Goal: Check status: Check status

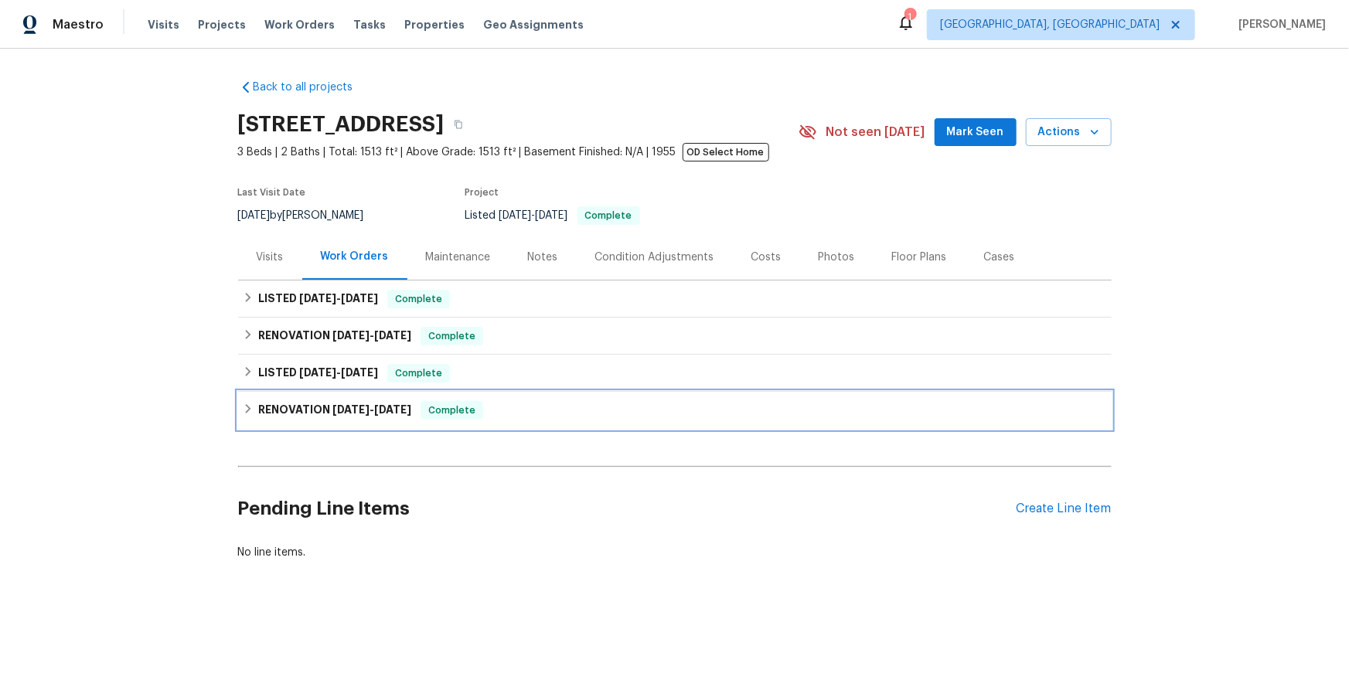
click at [354, 410] on span "[DATE]" at bounding box center [350, 409] width 37 height 11
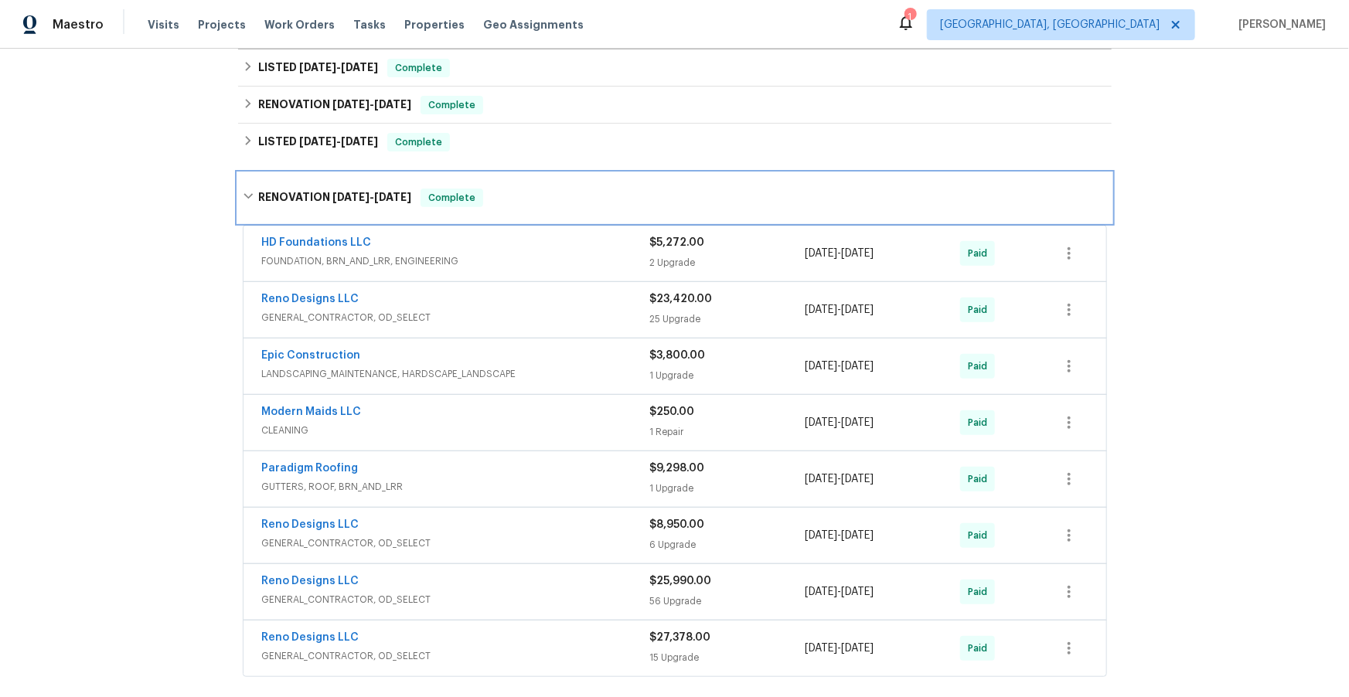
scroll to position [247, 0]
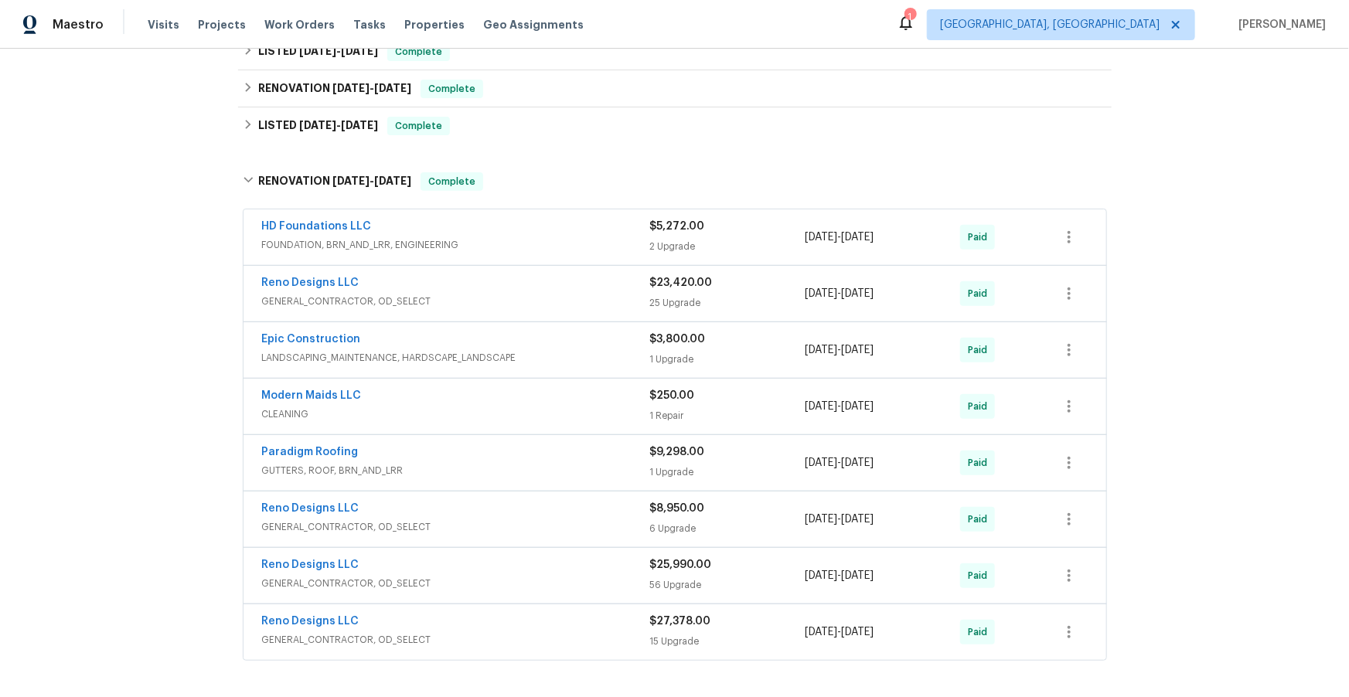
click at [563, 246] on span "FOUNDATION, BRN_AND_LRR, ENGINEERING" at bounding box center [456, 244] width 388 height 15
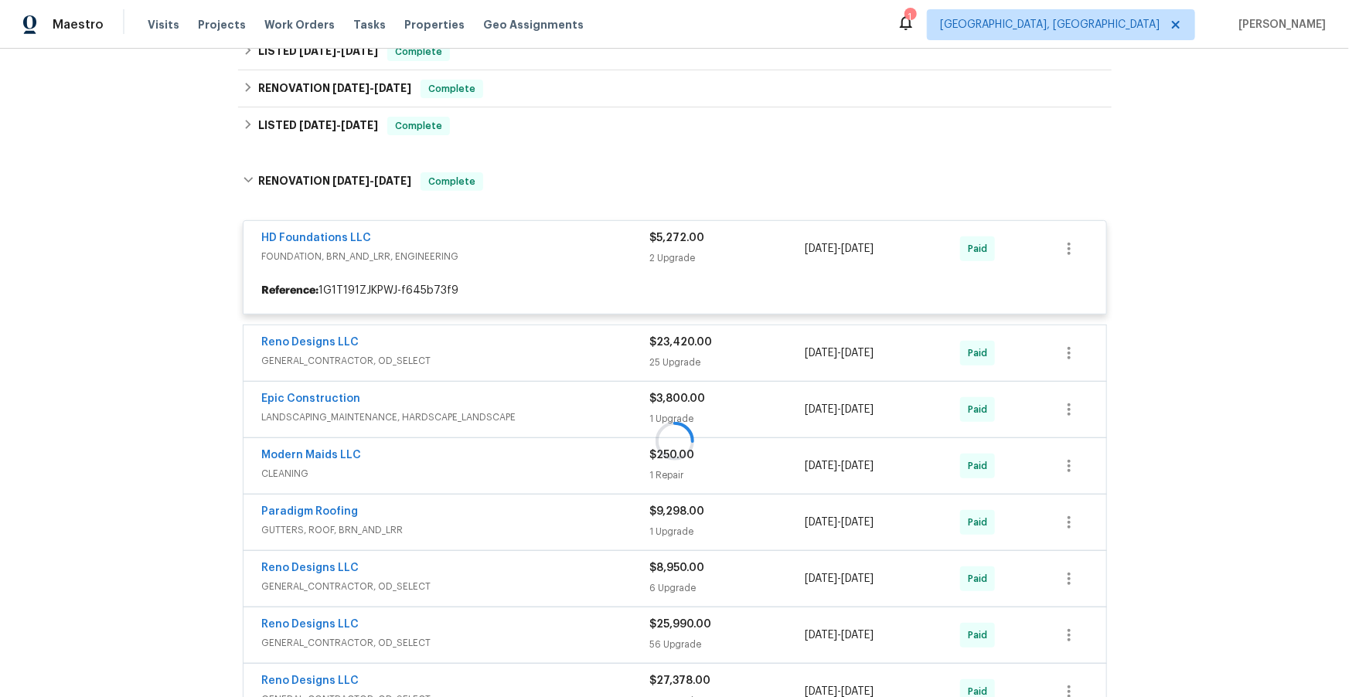
click at [575, 356] on div at bounding box center [674, 441] width 873 height 568
click at [559, 416] on div at bounding box center [674, 441] width 873 height 568
click at [560, 360] on div at bounding box center [674, 441] width 873 height 568
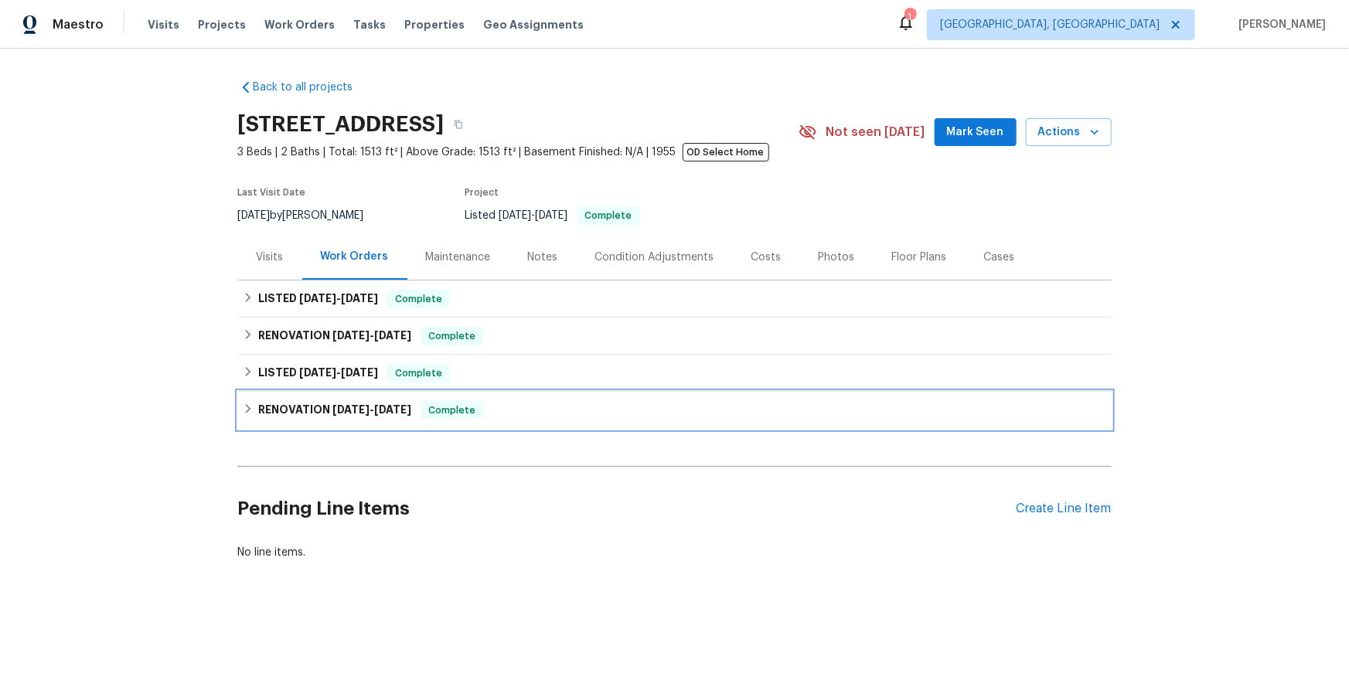
click at [356, 412] on span "[DATE]" at bounding box center [350, 409] width 37 height 11
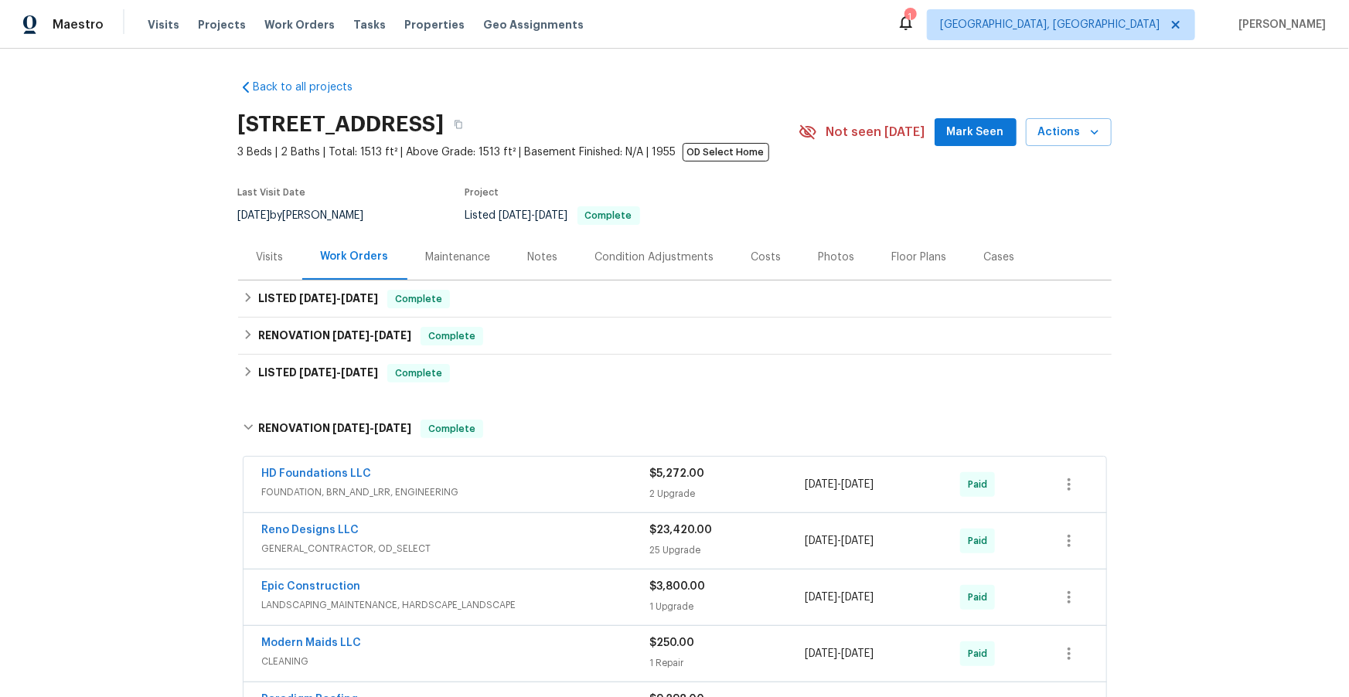
click at [557, 537] on div "Reno Designs LLC" at bounding box center [456, 531] width 388 height 19
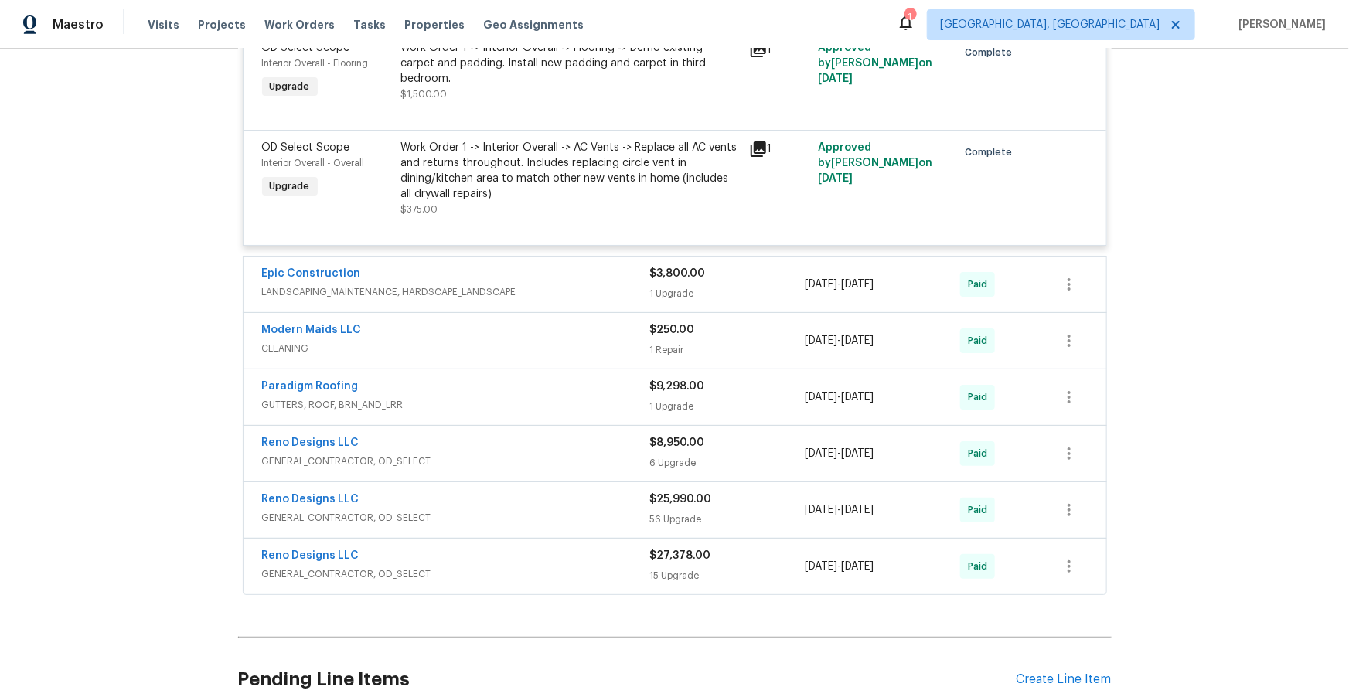
scroll to position [2960, 0]
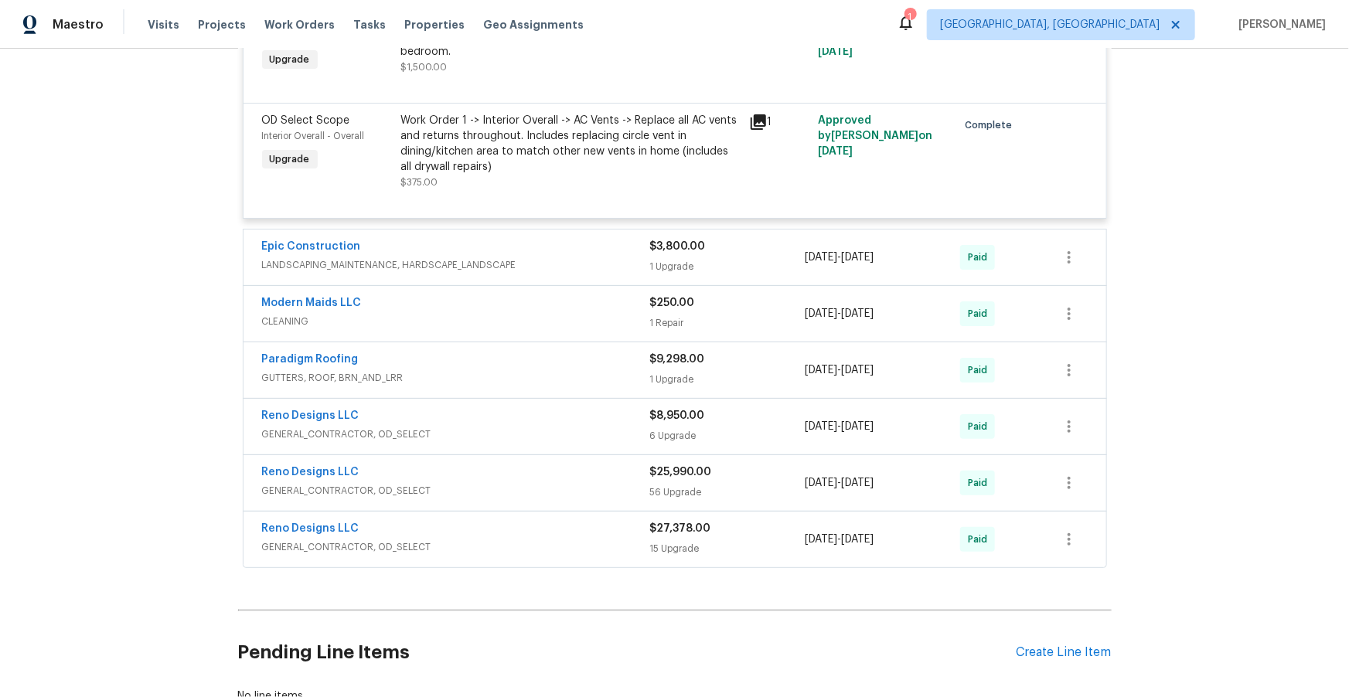
click at [557, 373] on span "GUTTERS, ROOF, BRN_AND_LRR" at bounding box center [456, 377] width 388 height 15
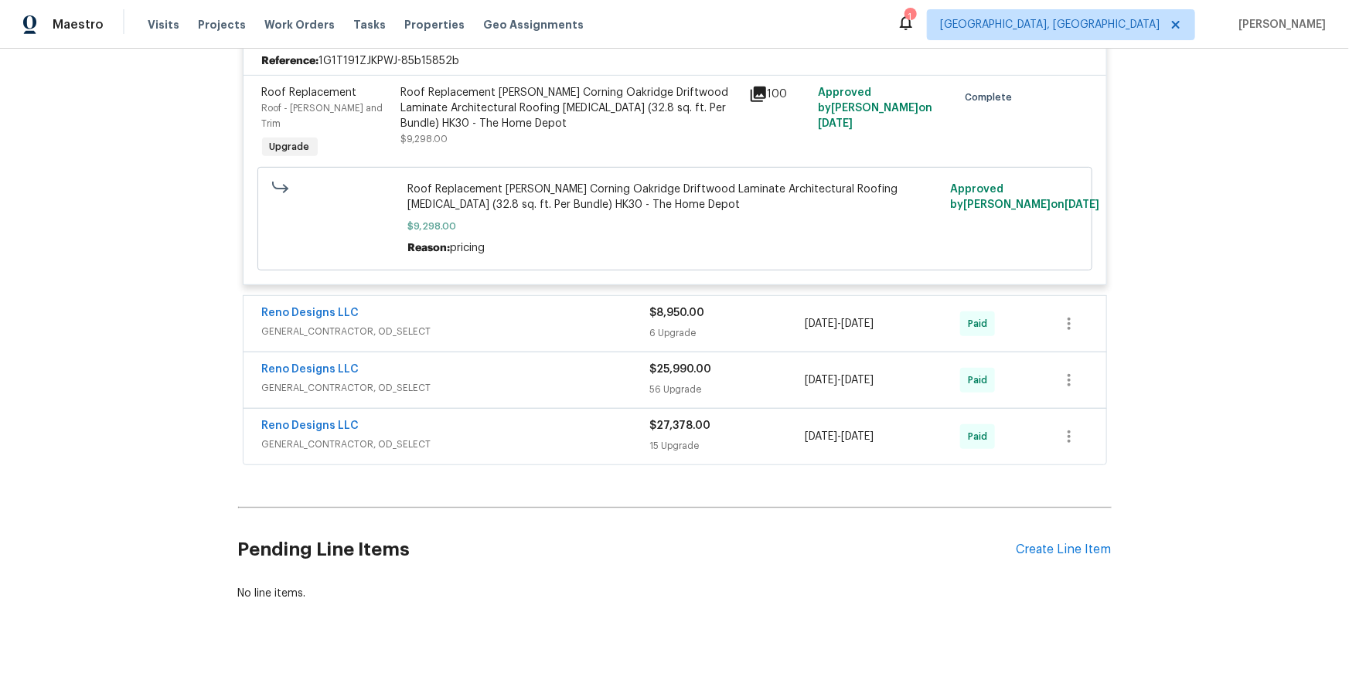
scroll to position [3326, 0]
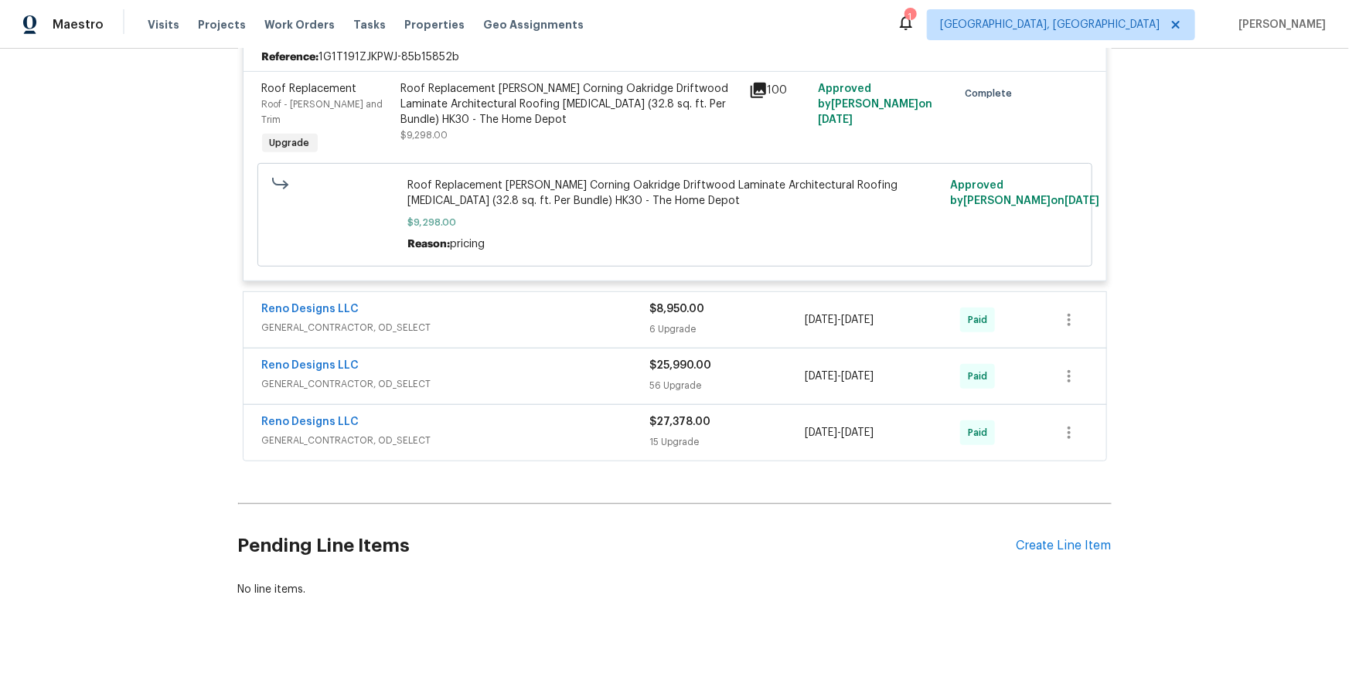
click at [553, 320] on span "GENERAL_CONTRACTOR, OD_SELECT" at bounding box center [456, 327] width 388 height 15
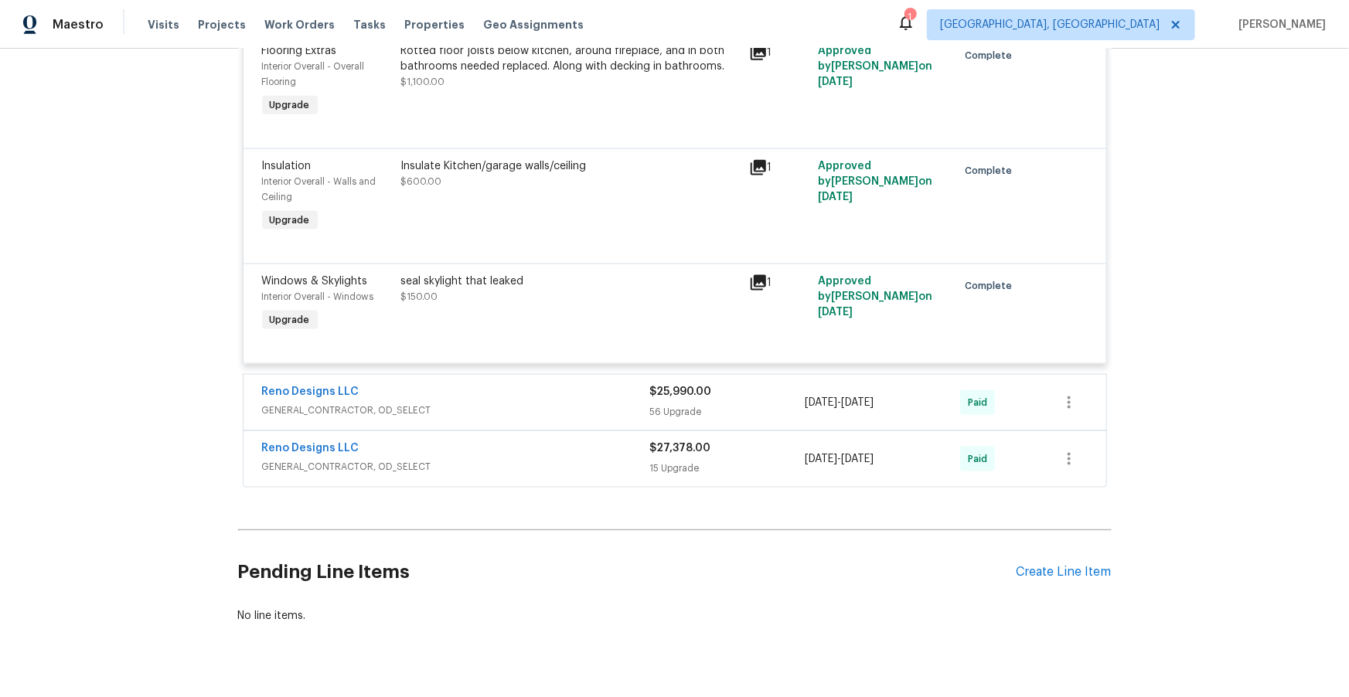
scroll to position [4000, 0]
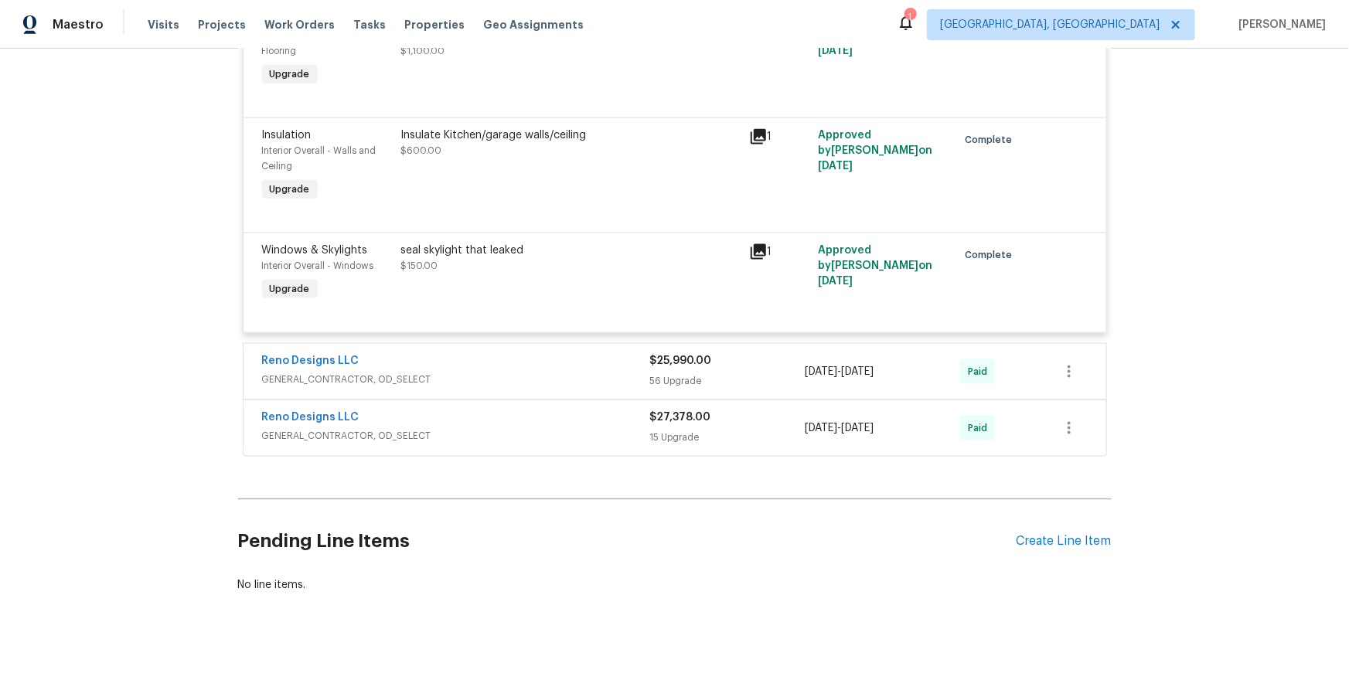
click at [556, 372] on span "GENERAL_CONTRACTOR, OD_SELECT" at bounding box center [456, 379] width 388 height 15
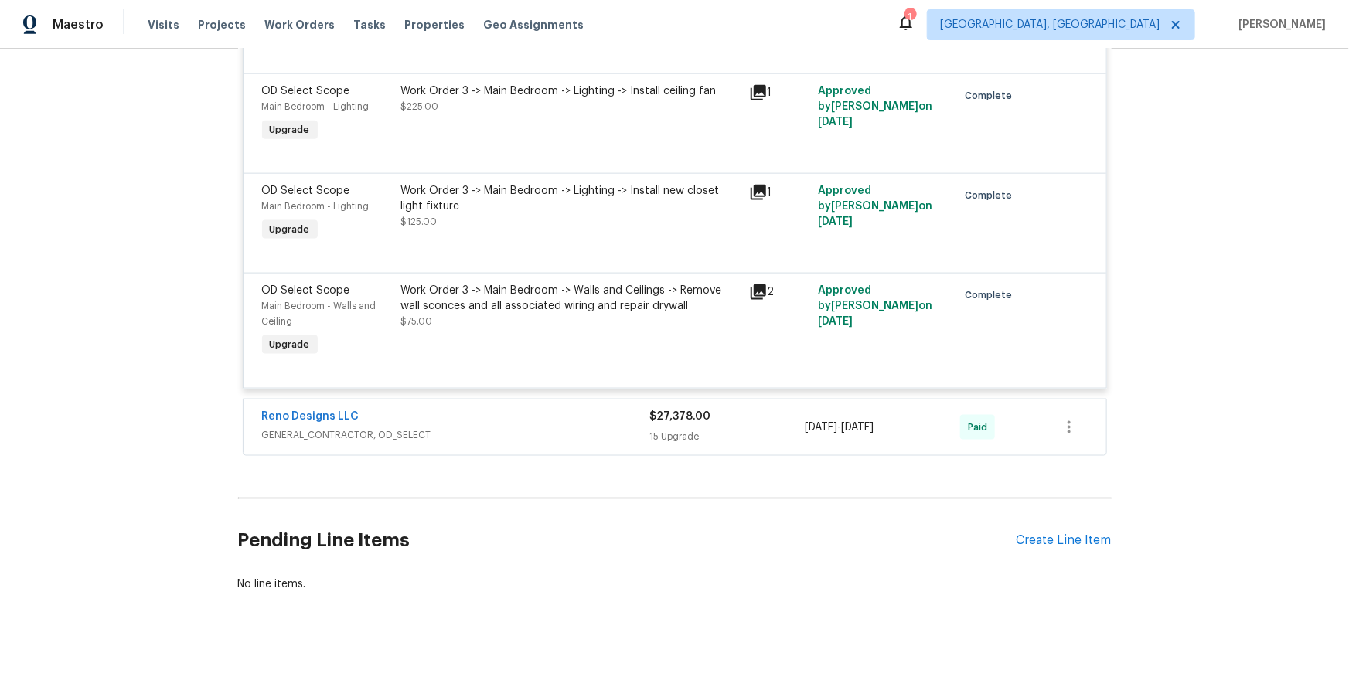
scroll to position [9912, 0]
click at [559, 430] on span "GENERAL_CONTRACTOR, OD_SELECT" at bounding box center [456, 434] width 388 height 15
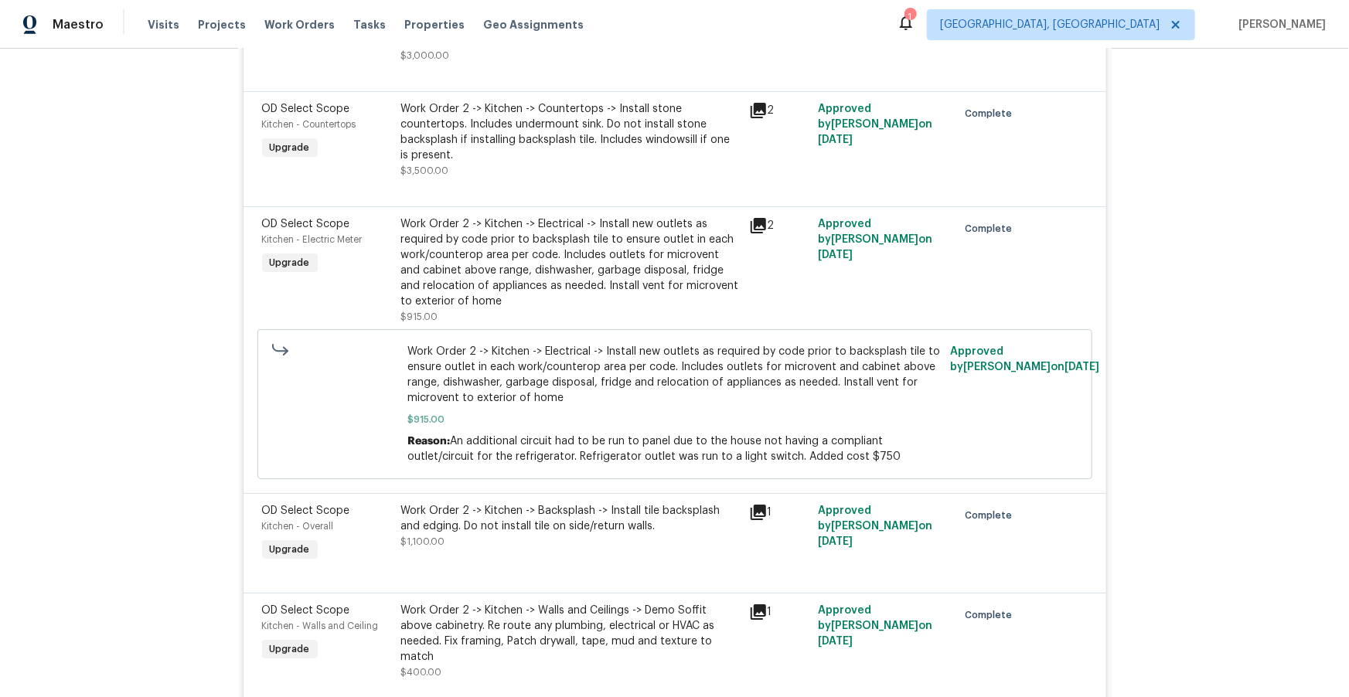
scroll to position [11776, 0]
